Goal: Information Seeking & Learning: Learn about a topic

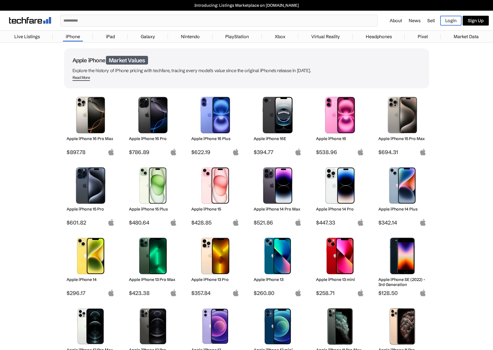
click at [419, 38] on link "Pixel" at bounding box center [423, 36] width 16 height 11
click at [97, 130] on img at bounding box center [91, 115] width 40 height 37
